Goal: Complete application form

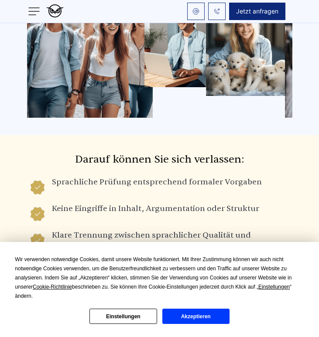
scroll to position [619, 0]
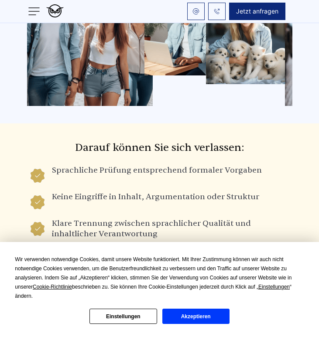
click at [182, 321] on button "Akzeptieren" at bounding box center [195, 316] width 67 height 15
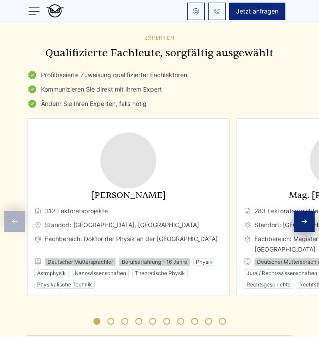
scroll to position [1106, 0]
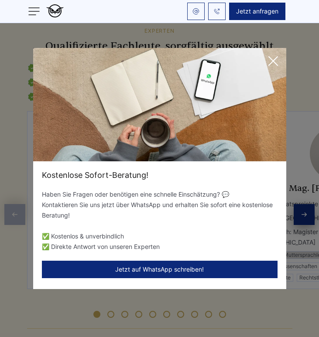
click at [303, 192] on div "Kostenlose Sofort-Beratung! Haben Sie Fragen oder benötigen eine schnelle Einsc…" at bounding box center [159, 168] width 319 height 337
click at [271, 59] on icon at bounding box center [273, 61] width 9 height 9
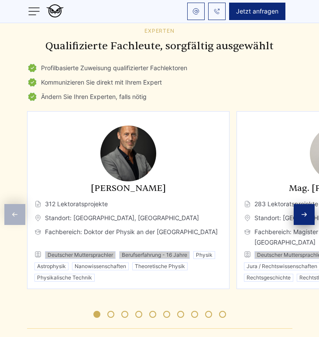
click at [302, 211] on icon "Next slide" at bounding box center [303, 214] width 7 height 7
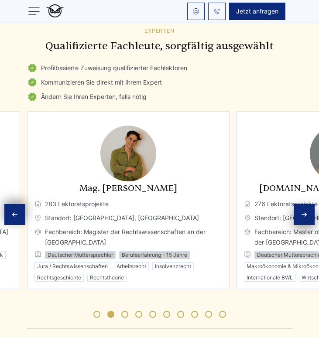
click at [302, 211] on icon "Next slide" at bounding box center [303, 214] width 7 height 7
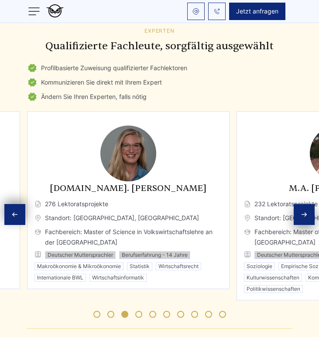
click at [296, 204] on div "Next slide" at bounding box center [303, 214] width 21 height 21
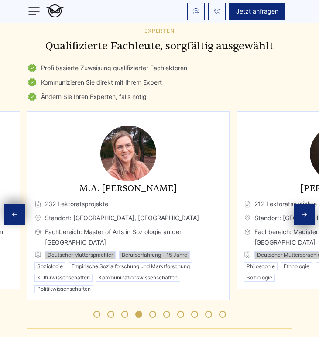
click at [297, 204] on div "Next slide" at bounding box center [303, 214] width 21 height 21
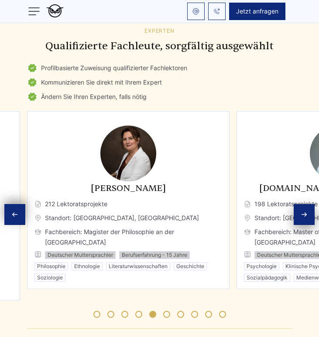
click at [297, 204] on div "Next slide" at bounding box center [303, 214] width 21 height 21
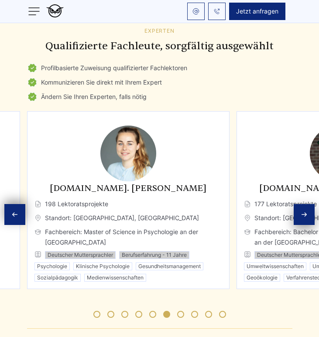
click at [297, 204] on div "Next slide" at bounding box center [303, 214] width 21 height 21
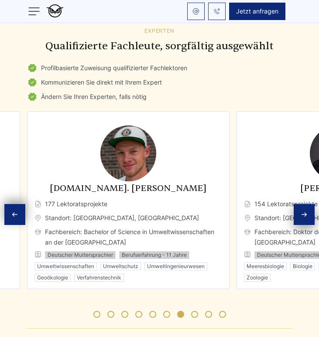
click at [297, 204] on div "Next slide" at bounding box center [303, 214] width 21 height 21
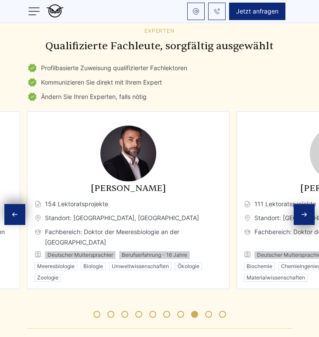
click at [297, 204] on div "Next slide" at bounding box center [303, 214] width 21 height 21
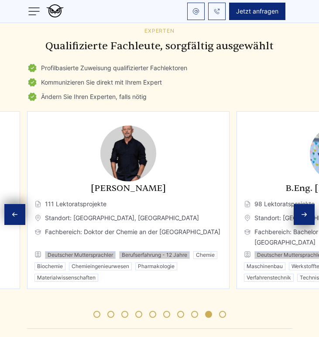
click at [297, 204] on div "Next slide" at bounding box center [303, 214] width 21 height 21
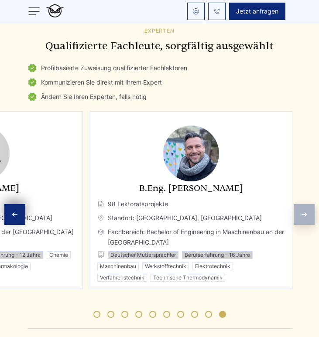
click at [297, 191] on div "Experten Qualifizierte Fachleute, sorgfältig ausgewählt Profilbasierte Zuweisun…" at bounding box center [159, 177] width 279 height 301
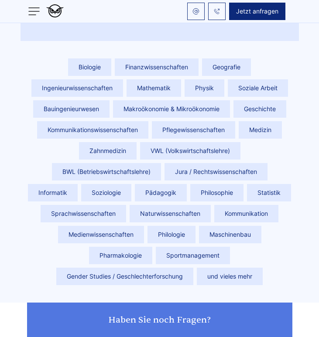
scroll to position [1756, 0]
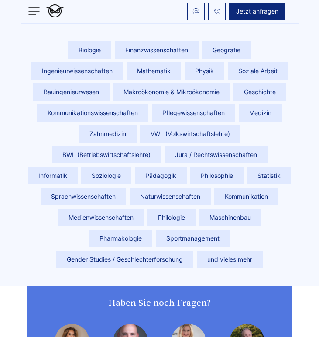
click at [107, 188] on span "Sprachwissenschaften" at bounding box center [83, 196] width 85 height 17
click at [92, 188] on span "Sprachwissenschaften" at bounding box center [83, 196] width 85 height 17
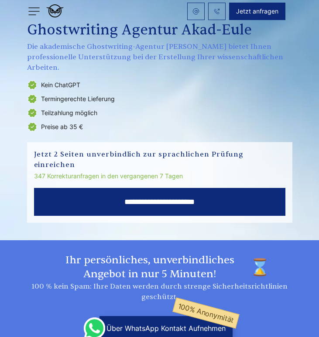
scroll to position [14, 0]
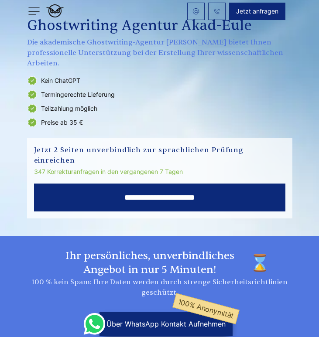
click at [36, 8] on img at bounding box center [34, 11] width 14 height 14
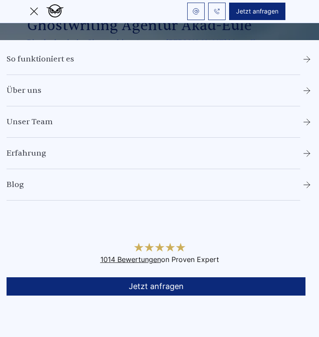
click at [42, 114] on ul "So funktioniert es Über uns Unser Team Erfahrung Blog" at bounding box center [159, 127] width 319 height 147
click at [56, 61] on link "So funktioniert es" at bounding box center [41, 59] width 68 height 10
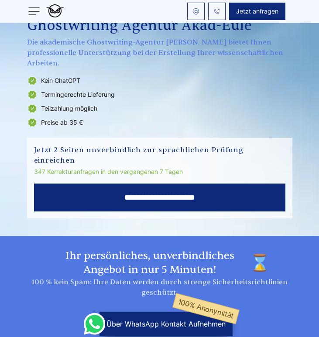
scroll to position [1376, 0]
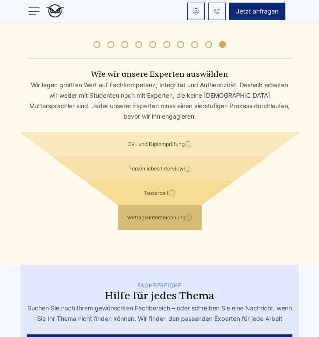
click at [85, 205] on div "Vertragsunterzeichnung Abschluss einer Vertraulichkeitsvereinbarung und eines V…" at bounding box center [159, 217] width 278 height 24
click at [151, 181] on div "Testarbeit Bewerber verfassen eine Probe-Arbeit, um ihre schriftlichen Fähigkei…" at bounding box center [159, 193] width 278 height 24
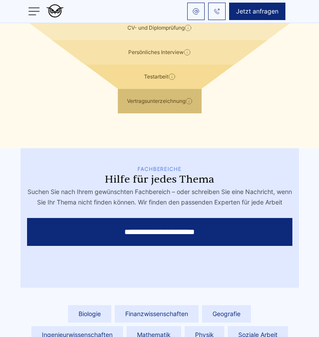
scroll to position [1494, 0]
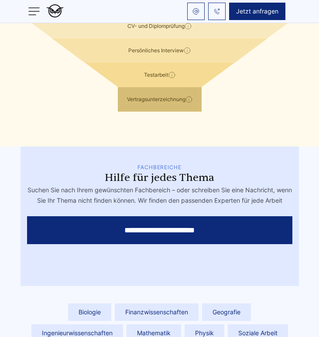
click at [136, 216] on input "**********" at bounding box center [159, 230] width 265 height 28
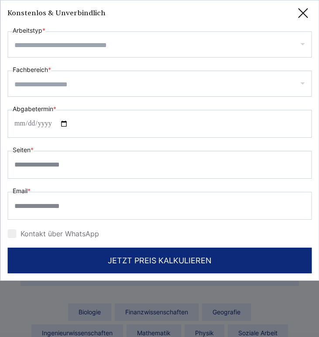
click at [76, 50] on input "Arbeitstyp *" at bounding box center [162, 45] width 297 height 14
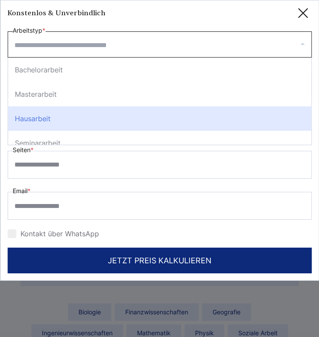
click at [55, 113] on div "Hausarbeit" at bounding box center [159, 118] width 303 height 24
select select "**"
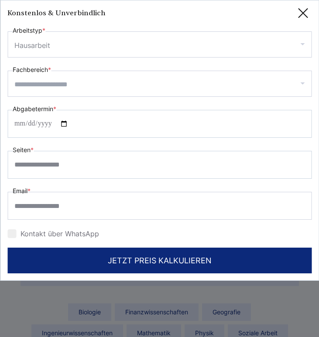
click at [55, 89] on input "Fachbereich *" at bounding box center [162, 85] width 297 height 14
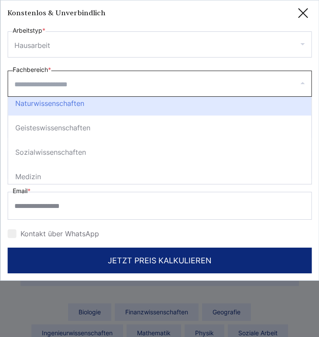
scroll to position [106, 0]
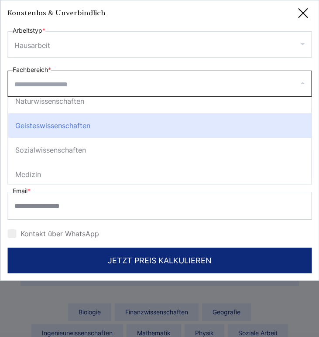
click at [51, 128] on div "Geisteswissenschaften" at bounding box center [159, 125] width 303 height 24
select select "*"
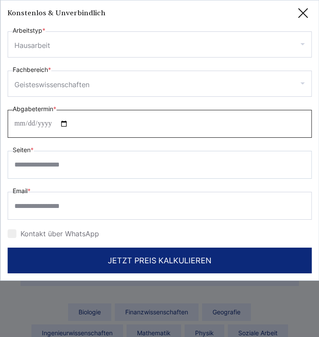
click at [34, 129] on input "Abgabetermin *" at bounding box center [159, 124] width 304 height 28
click at [68, 123] on input "Abgabetermin *" at bounding box center [159, 124] width 304 height 28
type input "**********"
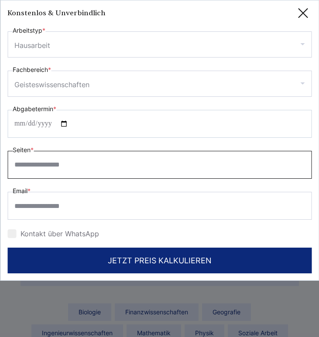
click at [32, 167] on input "Seiten *" at bounding box center [159, 165] width 304 height 28
type input "*"
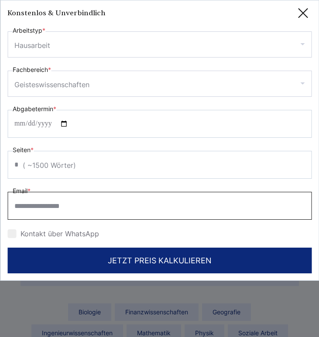
click at [51, 207] on input "Email *" at bounding box center [159, 206] width 304 height 28
type input "**********"
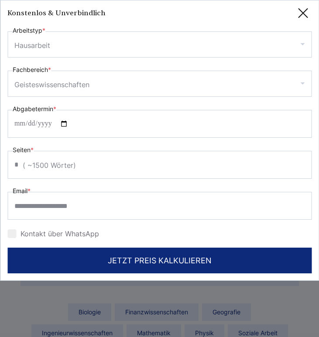
click at [14, 235] on div at bounding box center [11, 233] width 9 height 9
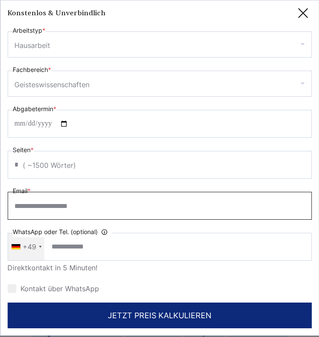
click at [118, 201] on input "**********" at bounding box center [159, 206] width 304 height 28
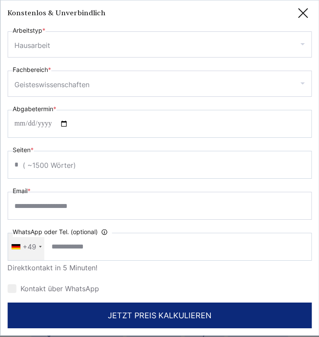
click at [175, 228] on div "WhatsApp oder Tel. (optional) Ihre Daten werden nicht an Dritte weitergegeben +…" at bounding box center [159, 251] width 304 height 48
click at [12, 285] on div at bounding box center [11, 288] width 9 height 9
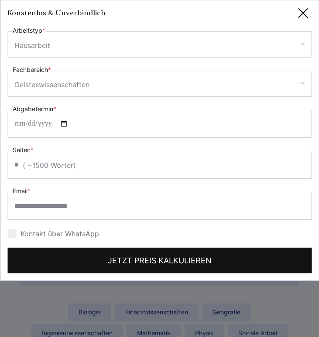
click at [97, 259] on button "JETZT PREIS KALKULIEREN" at bounding box center [159, 261] width 304 height 26
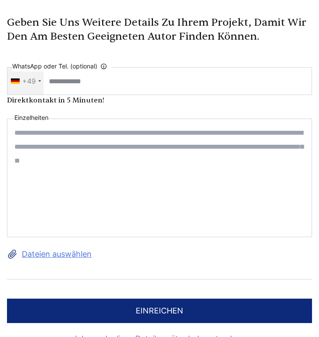
scroll to position [0, 0]
